Goal: Navigation & Orientation: Find specific page/section

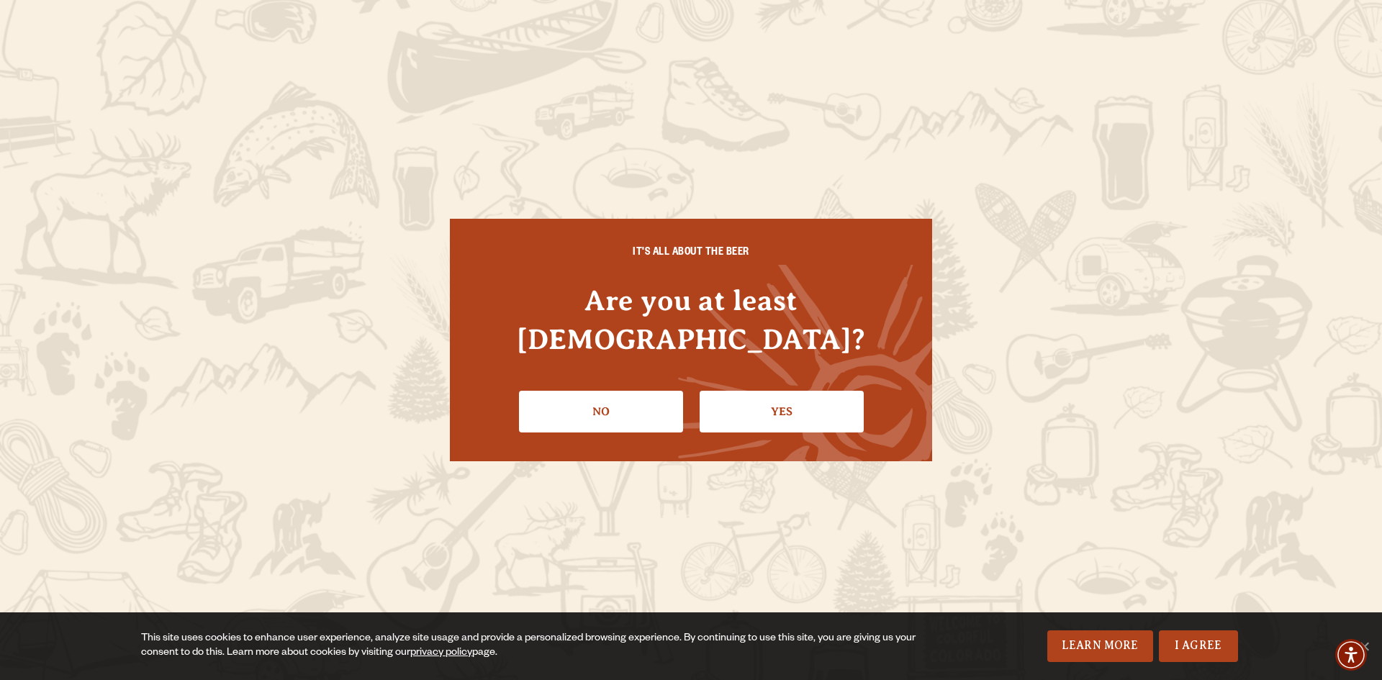
click at [765, 391] on link "Yes" at bounding box center [782, 412] width 164 height 42
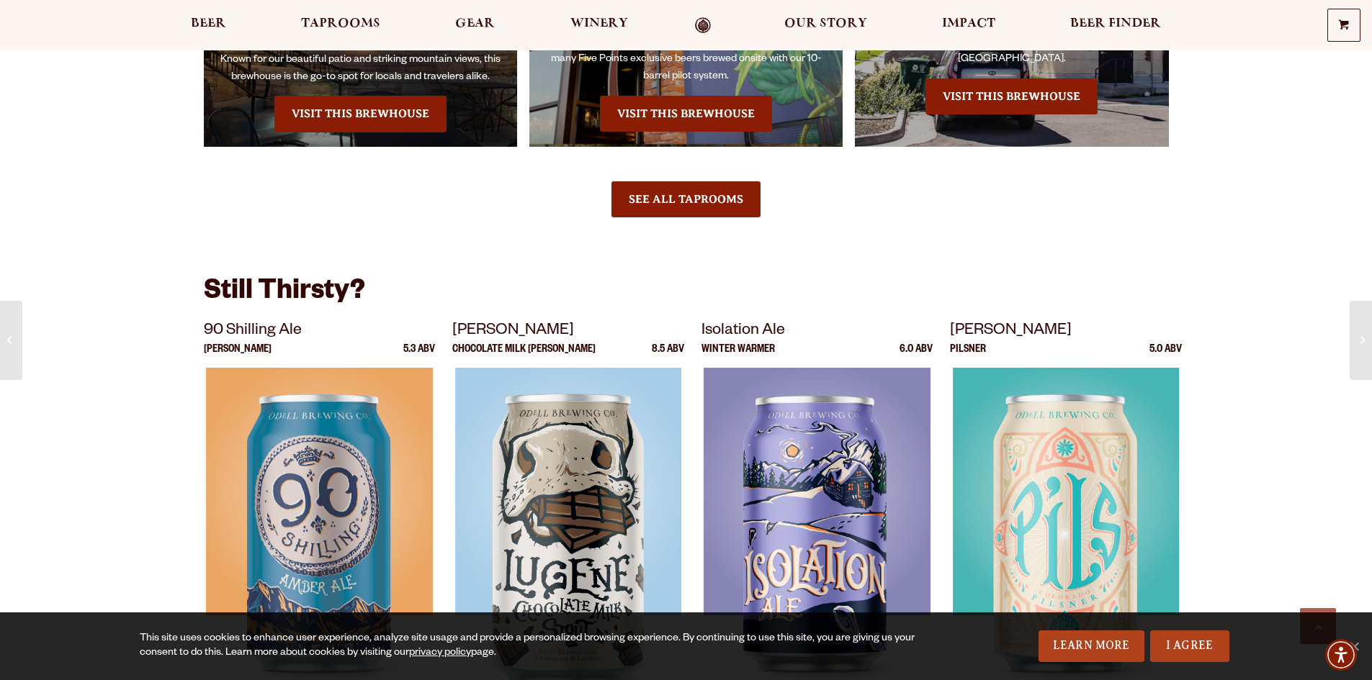
scroll to position [1080, 0]
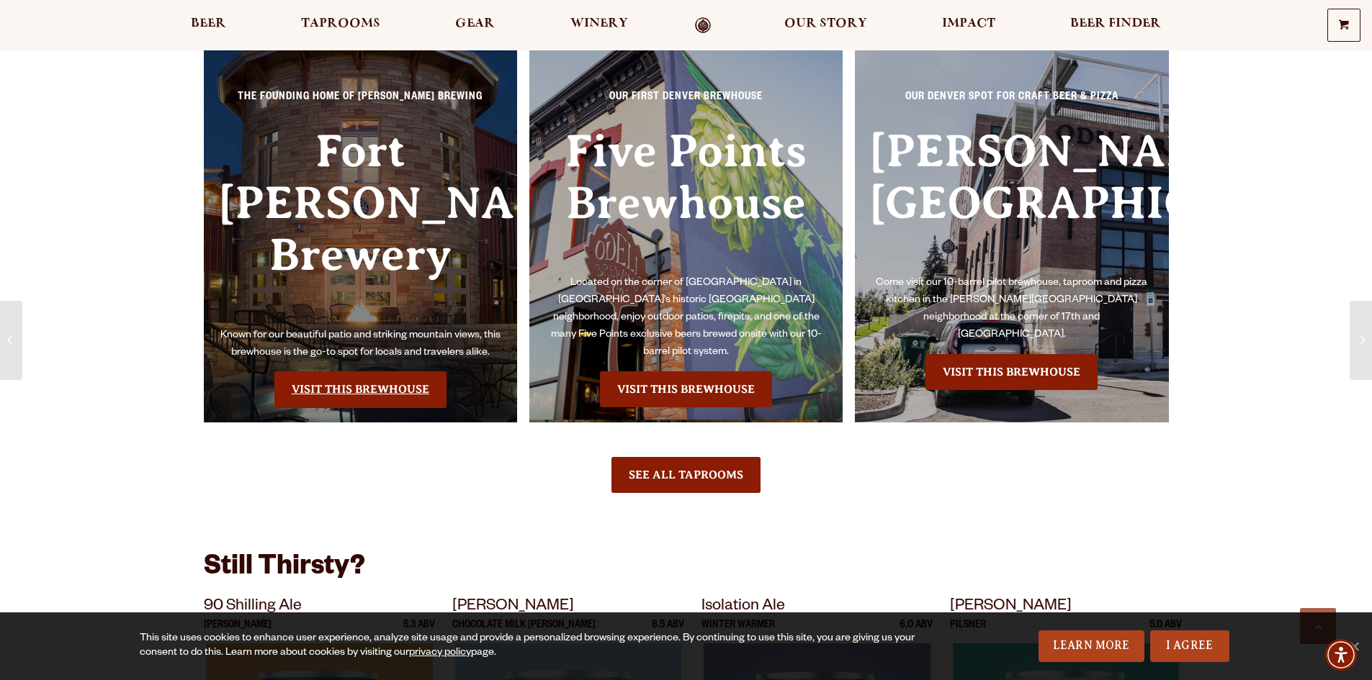
click at [383, 371] on link "Visit this Brewhouse" at bounding box center [360, 389] width 172 height 36
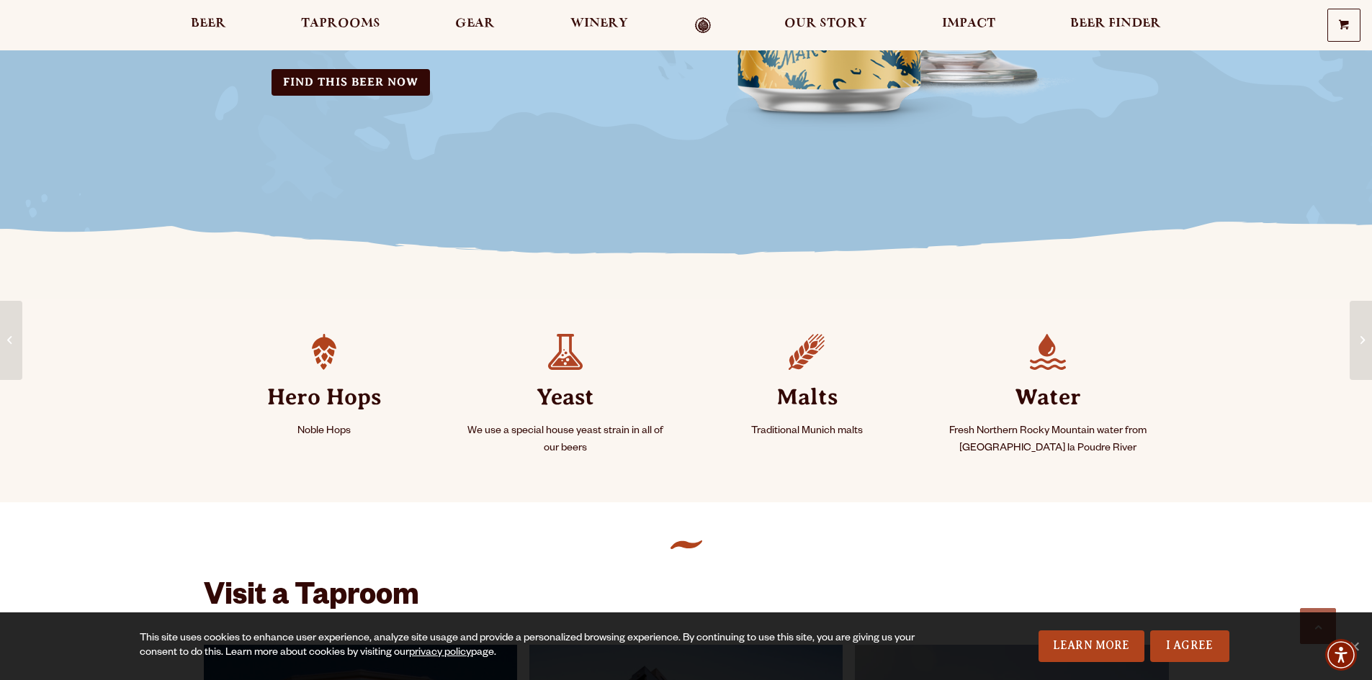
scroll to position [432, 0]
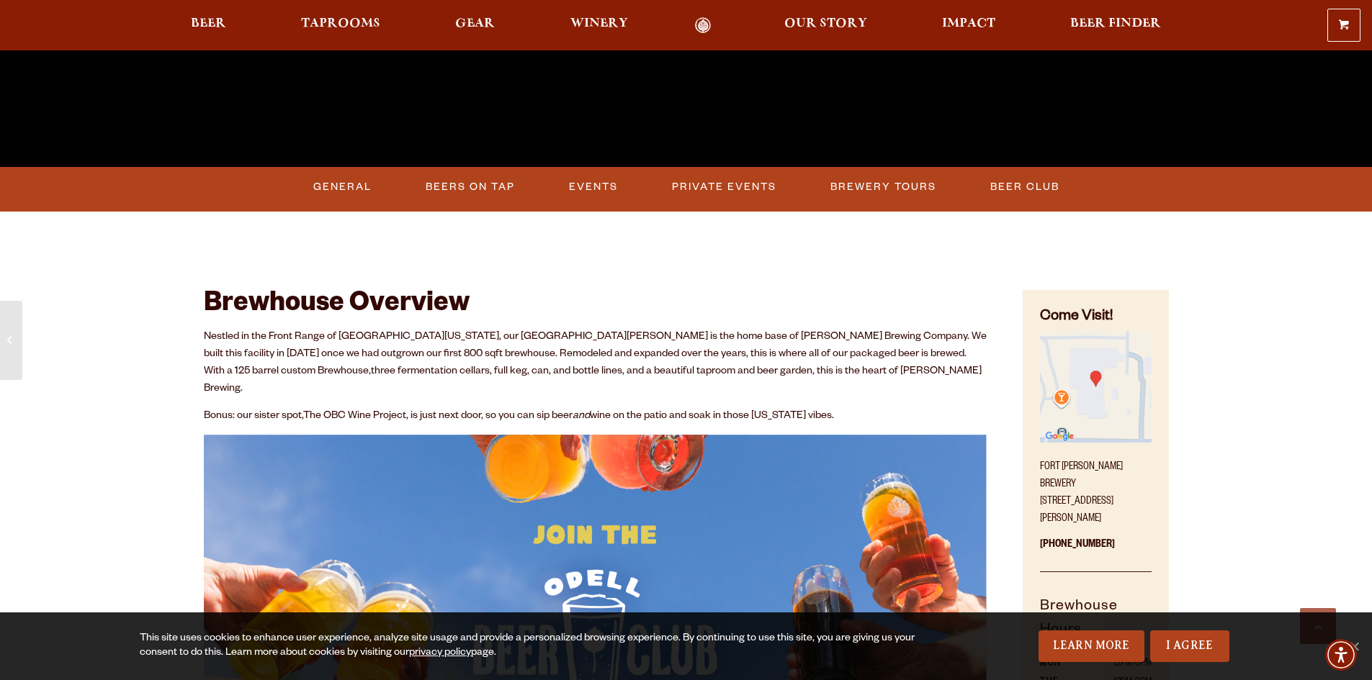
scroll to position [360, 0]
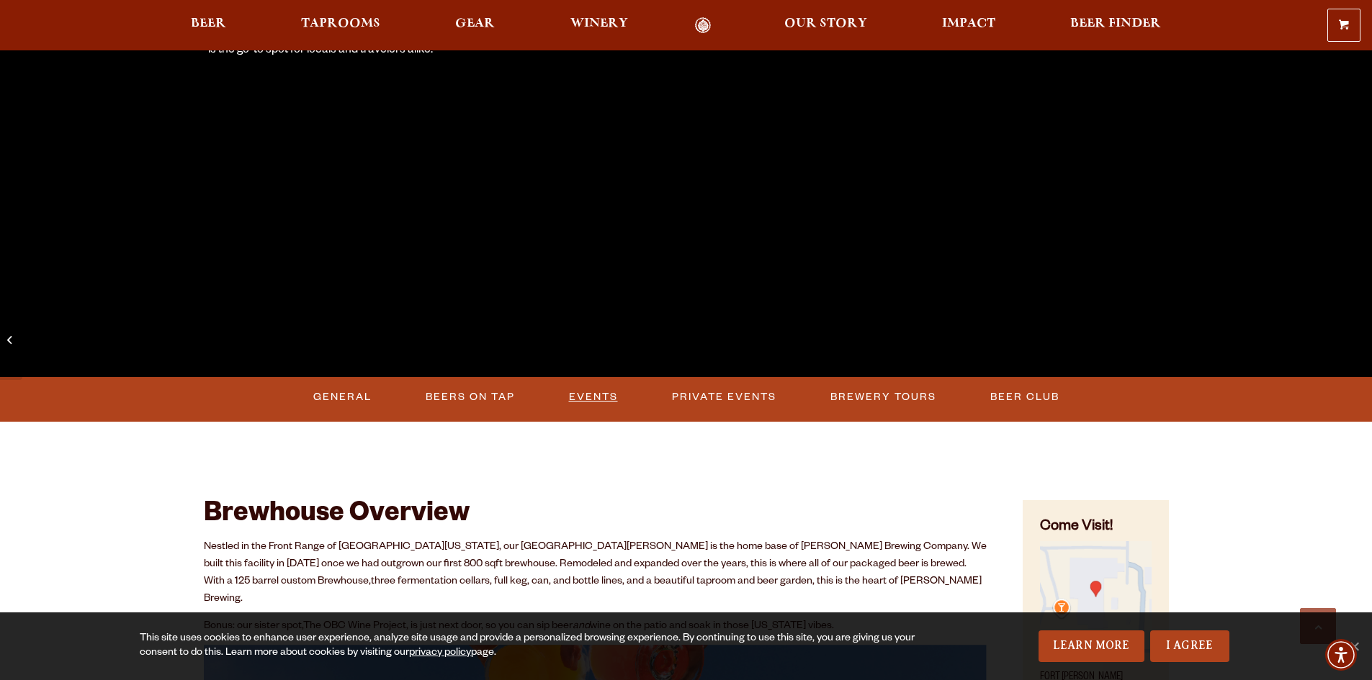
click at [585, 385] on link "Events" at bounding box center [593, 397] width 60 height 33
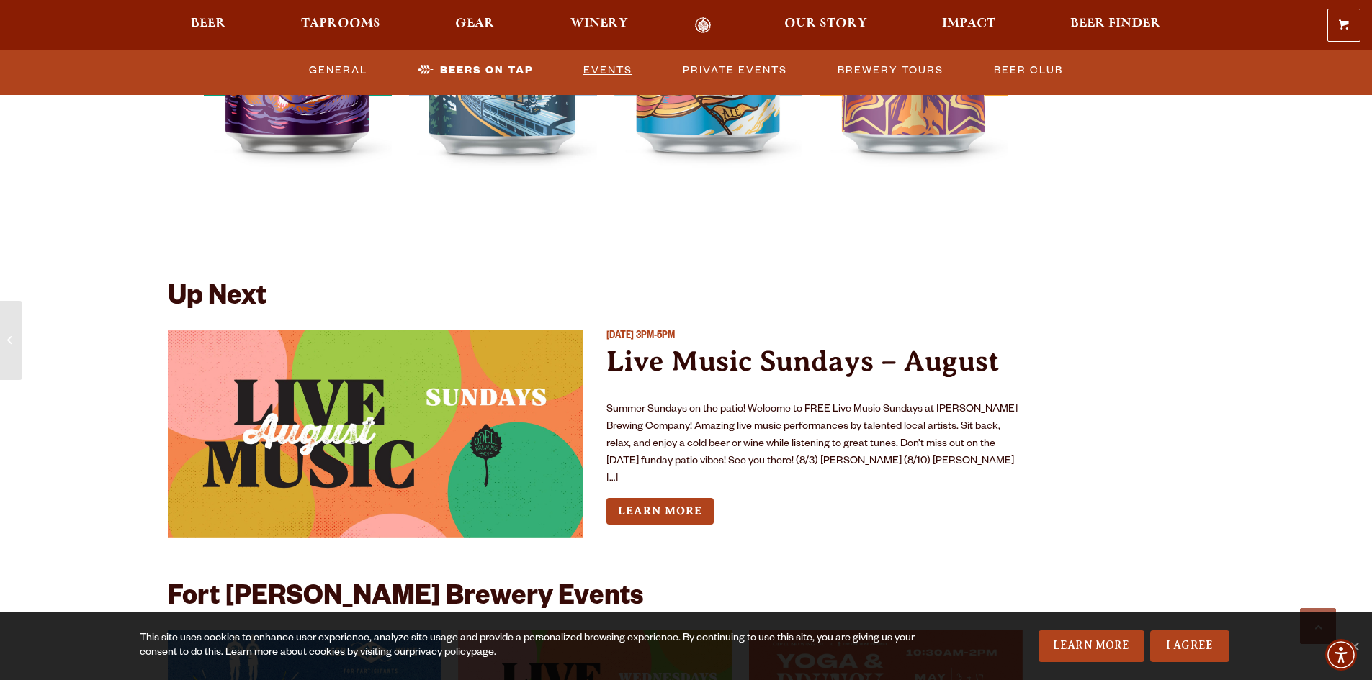
scroll to position [5168, 0]
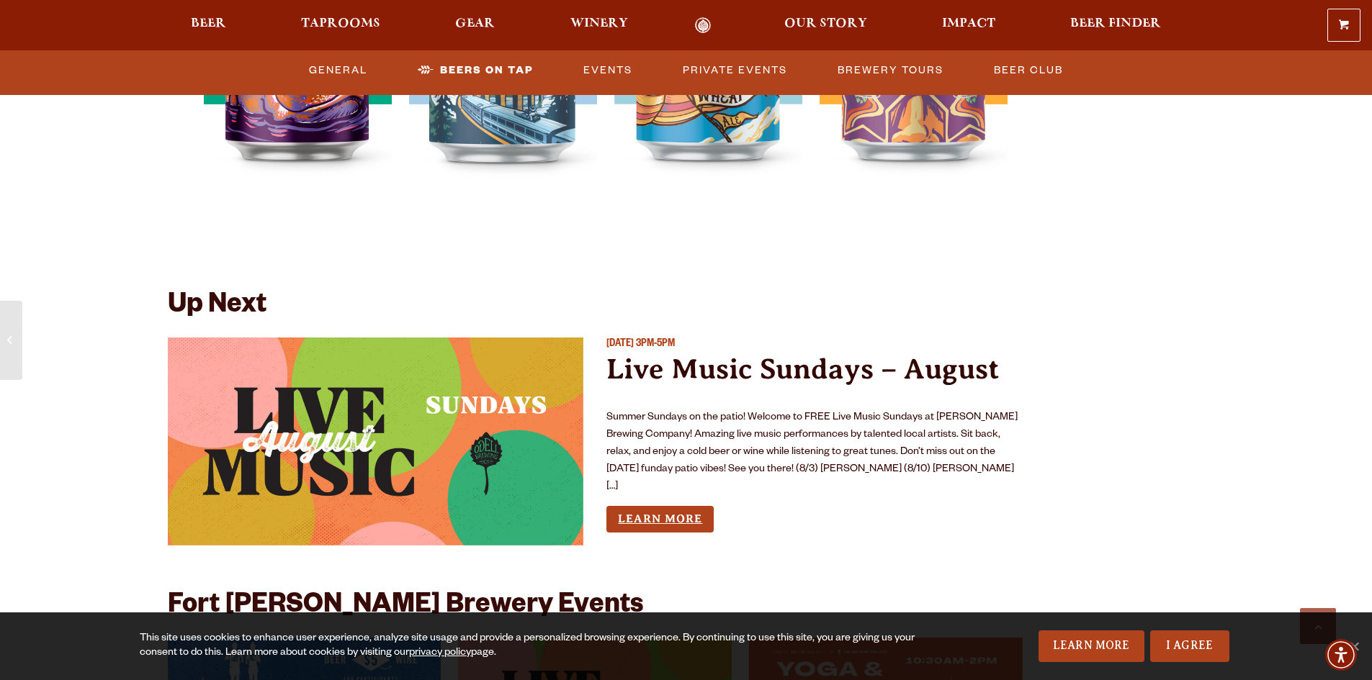
click at [688, 506] on link "Learn More" at bounding box center [659, 519] width 107 height 27
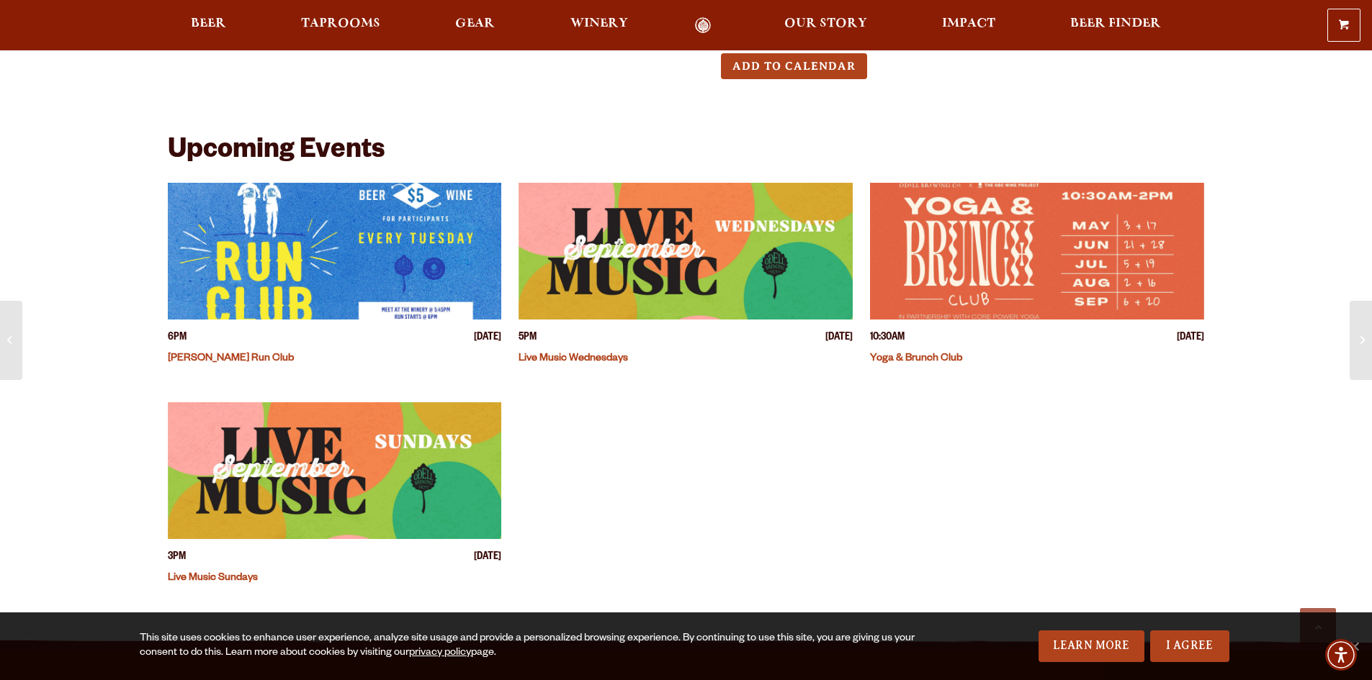
scroll to position [288, 0]
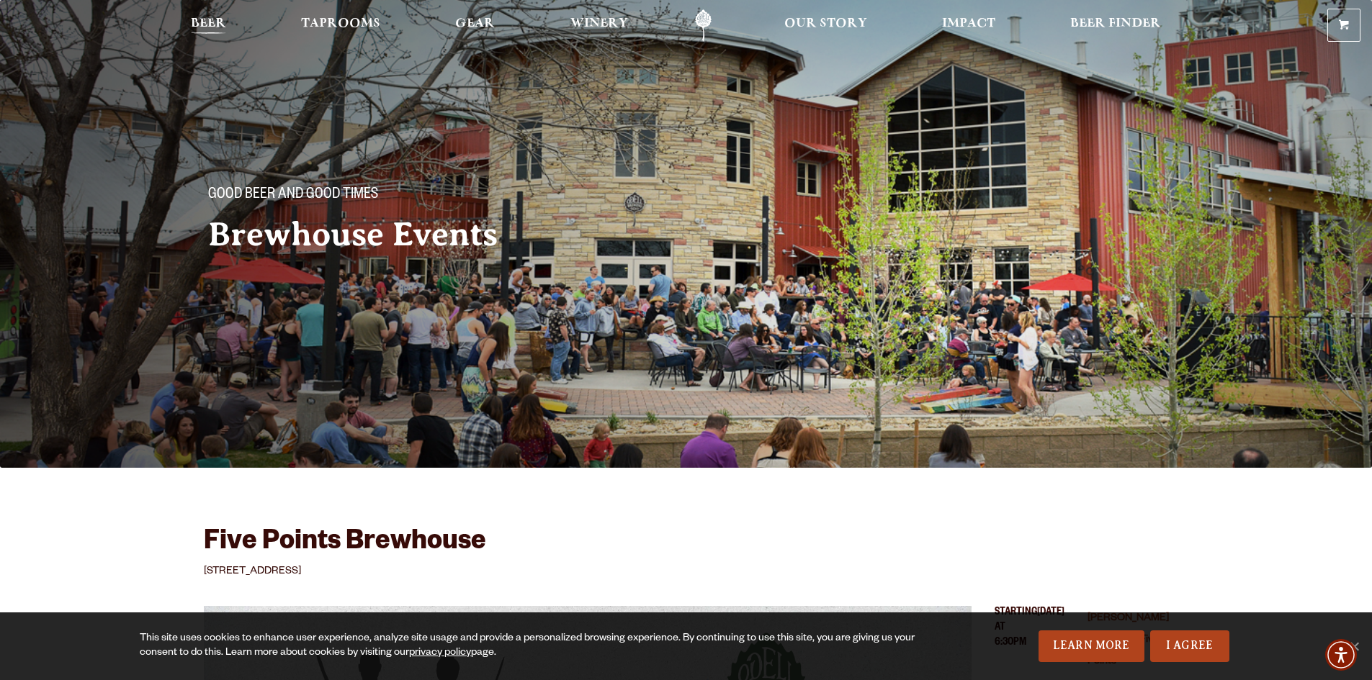
click at [199, 20] on span "Beer" at bounding box center [208, 24] width 35 height 12
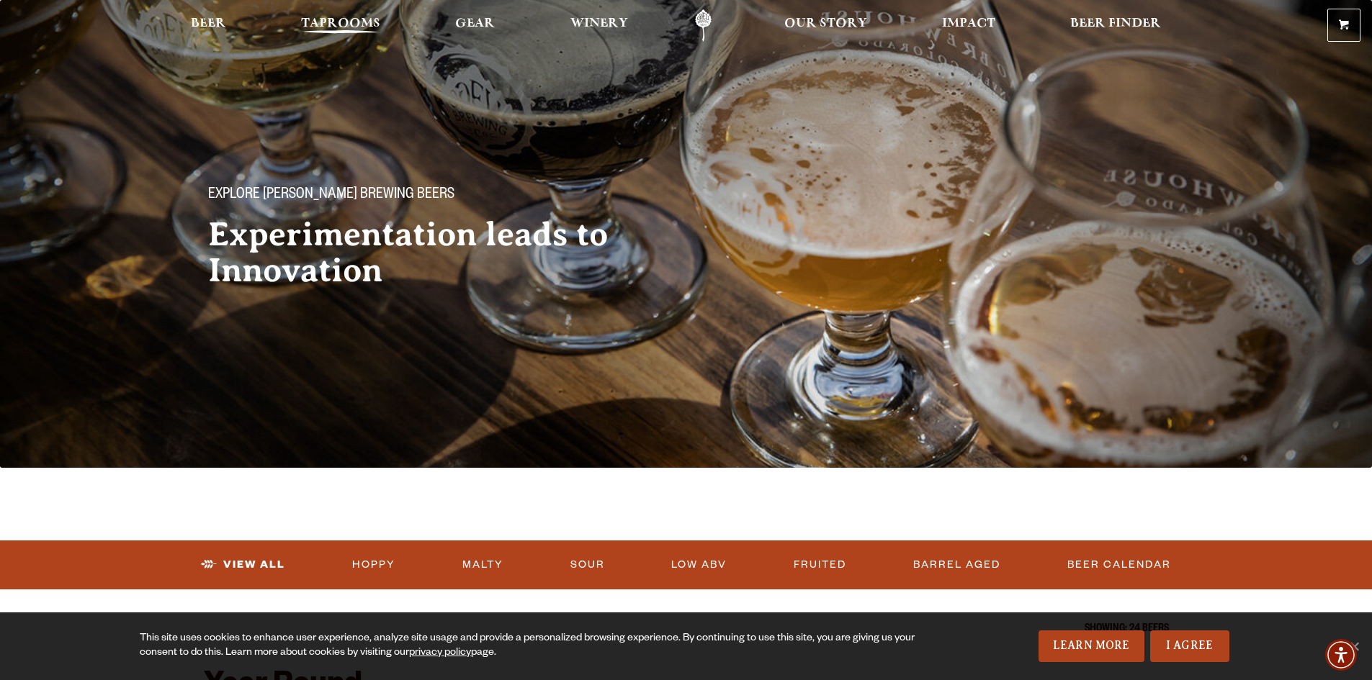
click at [350, 23] on span "Taprooms" at bounding box center [340, 24] width 79 height 12
